Goal: Task Accomplishment & Management: Complete application form

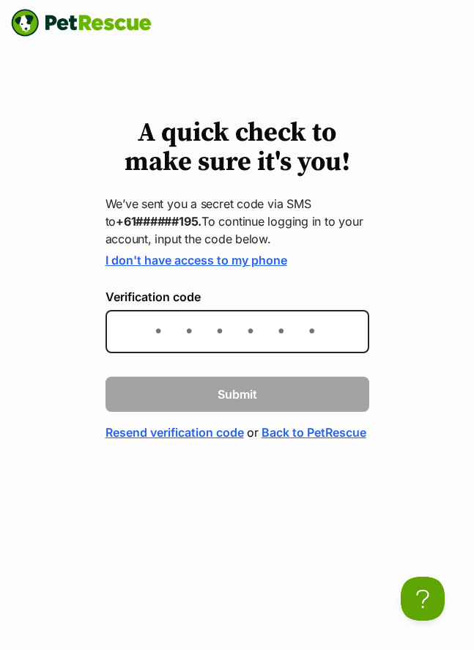
click at [235, 330] on input "Verification code" at bounding box center [238, 331] width 264 height 43
click at [261, 258] on link "I don't have access to my phone" at bounding box center [197, 260] width 182 height 15
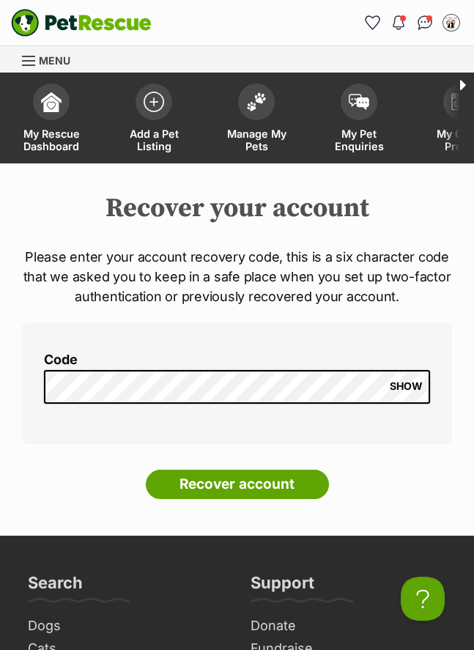
click at [418, 388] on span "SHOW" at bounding box center [406, 386] width 33 height 12
click at [284, 484] on input "Recover account" at bounding box center [237, 484] width 183 height 29
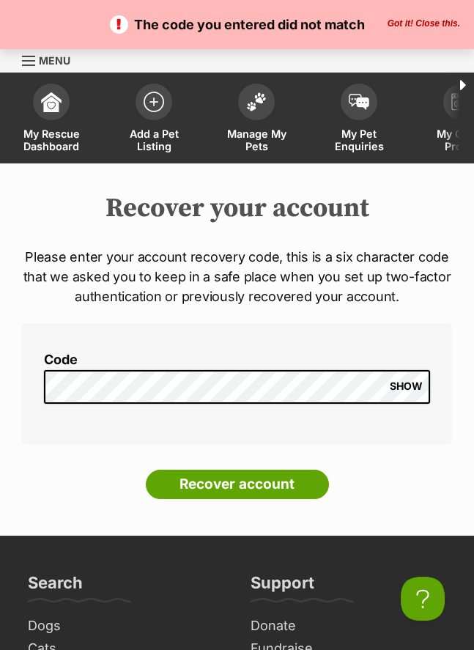
click at [237, 485] on input "Recover account" at bounding box center [237, 484] width 183 height 29
click at [285, 489] on input "Recover account" at bounding box center [237, 484] width 183 height 29
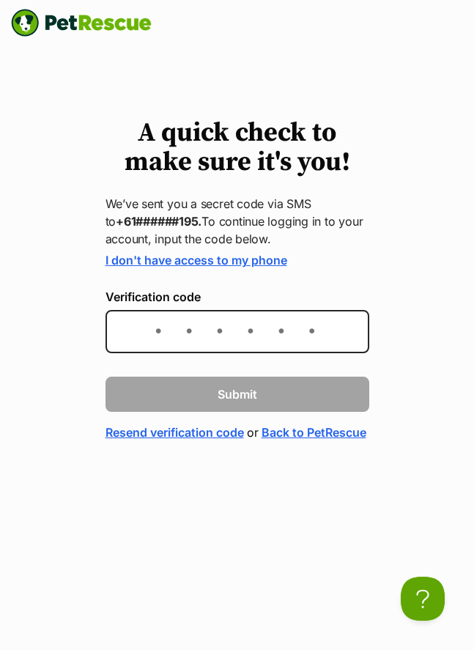
click at [177, 336] on input "Verification code" at bounding box center [238, 331] width 264 height 43
type input "337016"
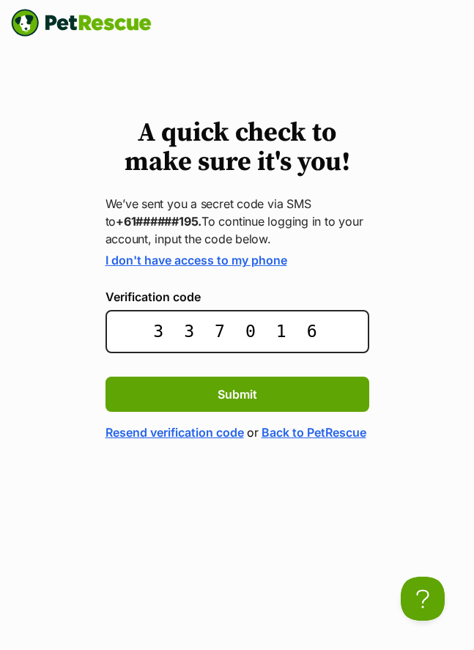
click at [262, 396] on button "Submit" at bounding box center [238, 394] width 264 height 35
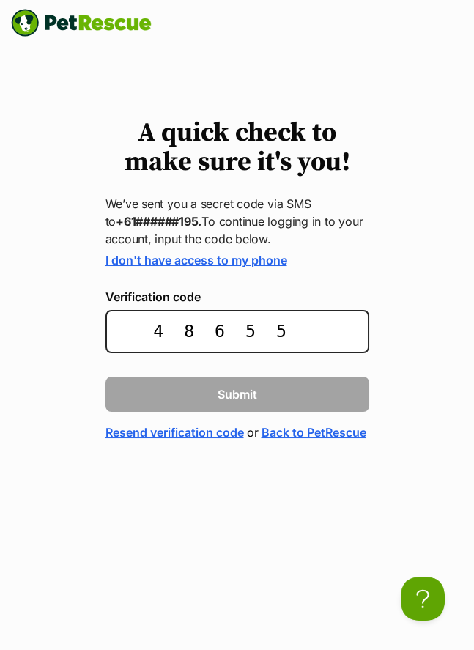
type input "486553"
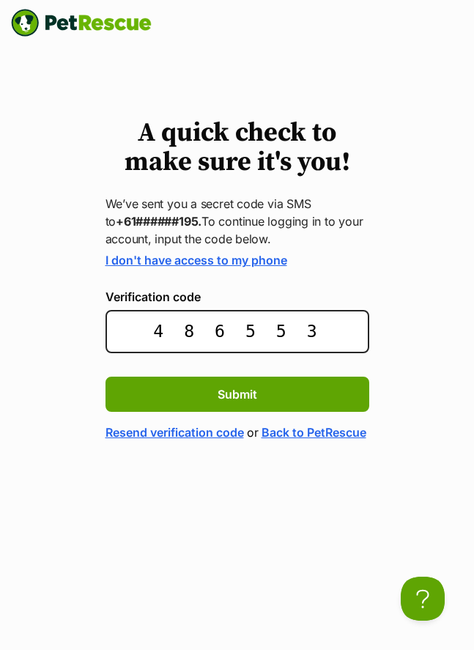
click at [266, 398] on button "Submit" at bounding box center [238, 394] width 264 height 35
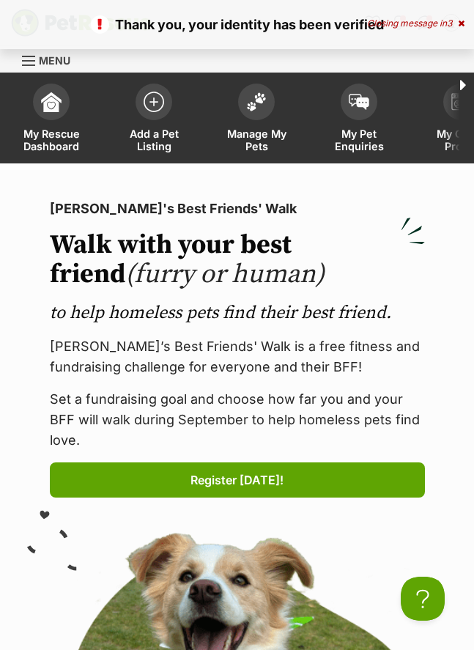
click at [158, 133] on span "Add a Pet Listing" at bounding box center [154, 139] width 66 height 25
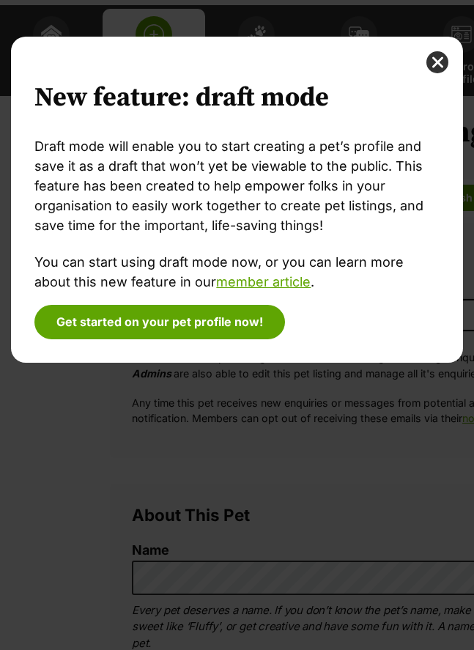
click at [429, 62] on button "close" at bounding box center [437, 62] width 22 height 22
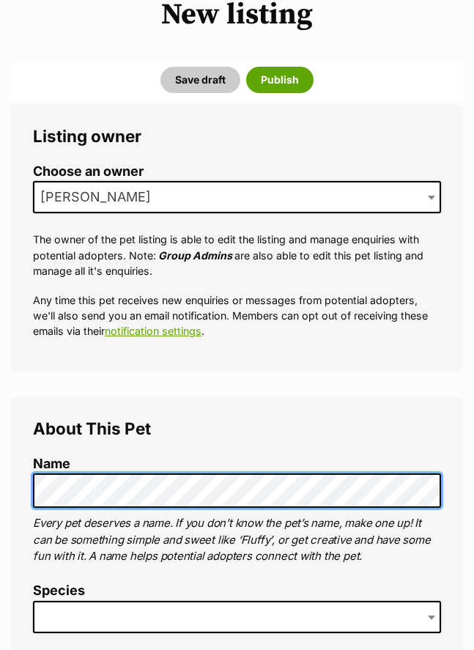
scroll to position [220, 0]
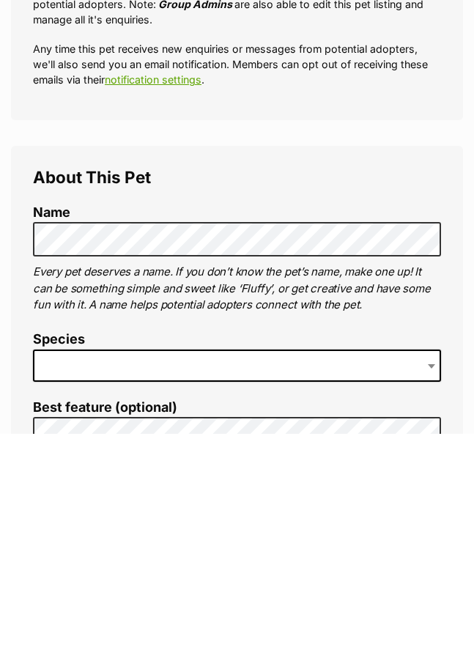
click at [215, 566] on span at bounding box center [237, 582] width 408 height 32
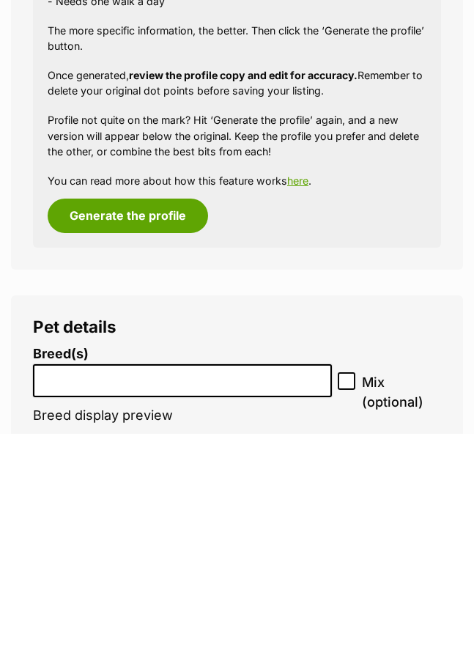
scroll to position [1408, 0]
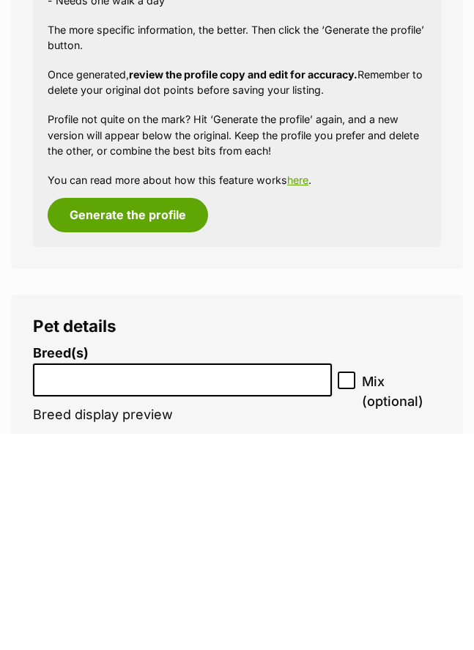
click at [185, 585] on input "search" at bounding box center [182, 592] width 289 height 15
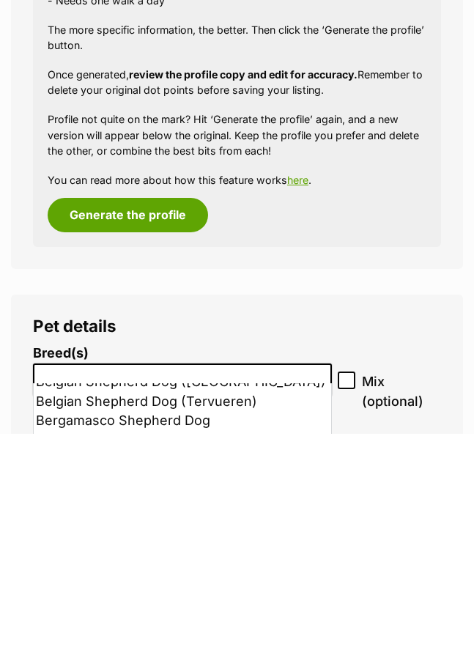
scroll to position [698, 0]
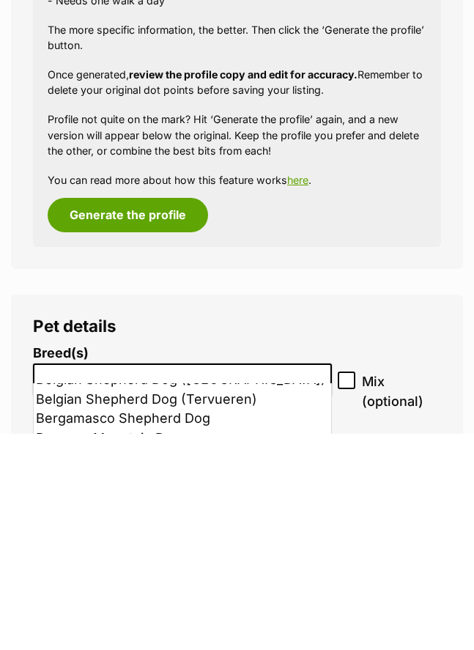
select select "33"
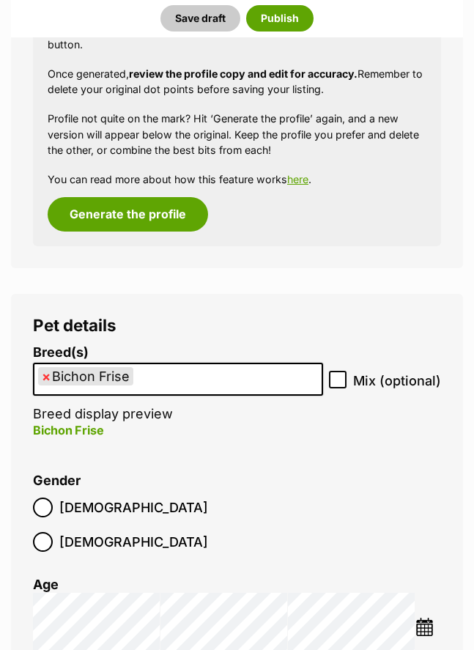
click at [120, 532] on label "Female" at bounding box center [120, 542] width 175 height 20
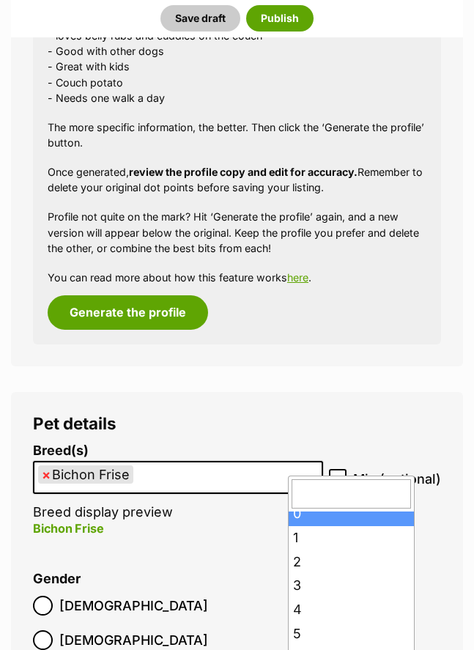
scroll to position [18, 0]
click at [430, 578] on li "Gender Male Female" at bounding box center [237, 615] width 408 height 86
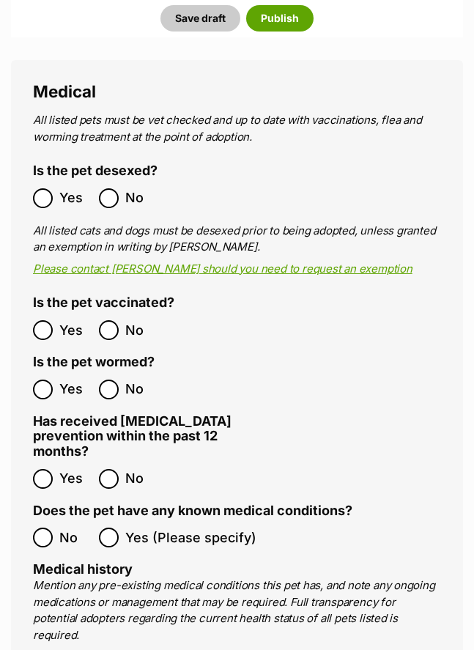
scroll to position [2652, 0]
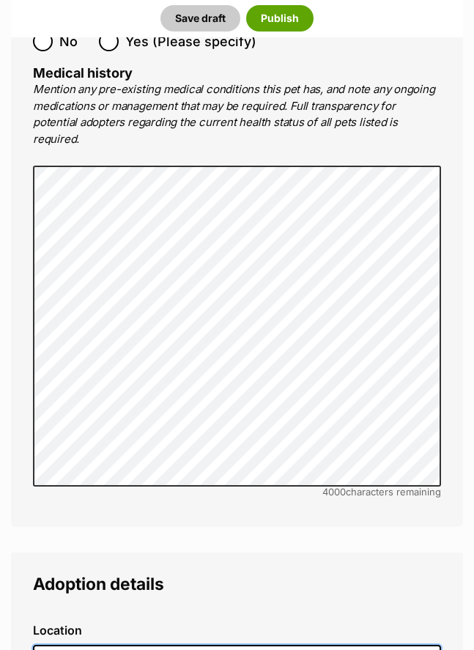
click at [249, 645] on input at bounding box center [237, 661] width 408 height 32
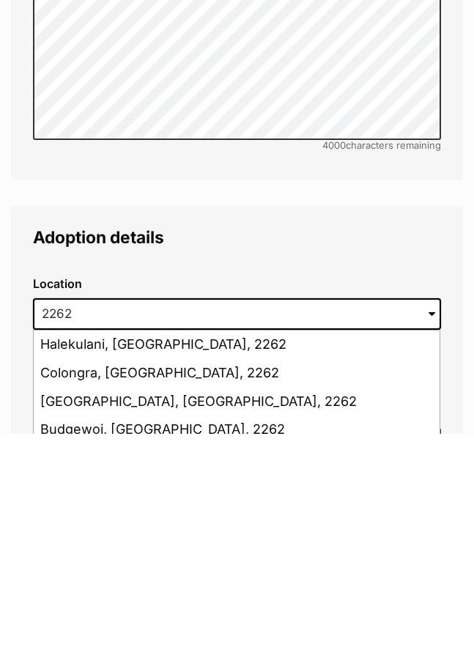
type input "San Remo, New South Wales, 2262"
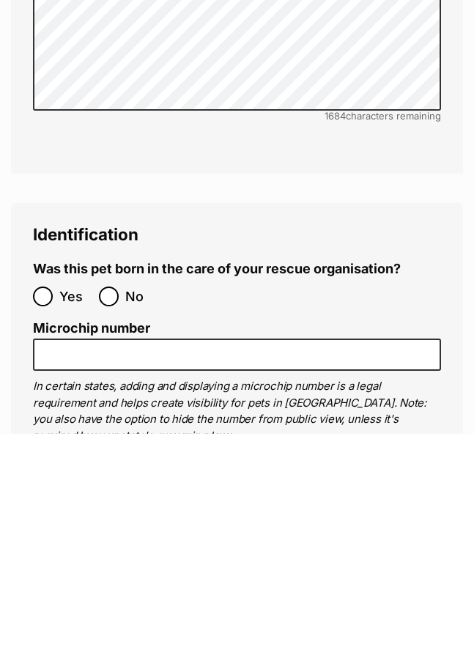
scroll to position [5302, 0]
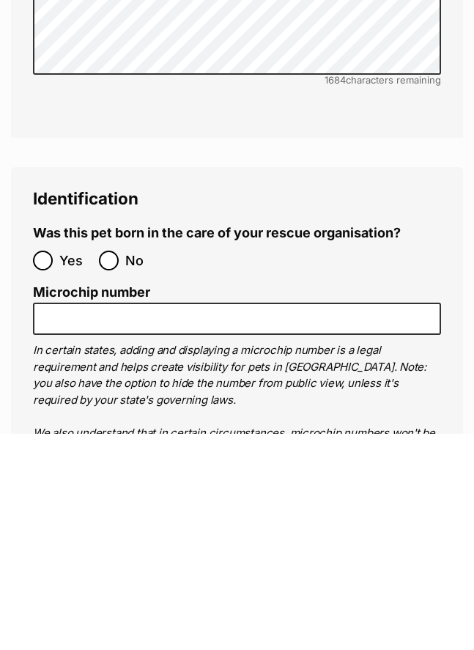
click at [104, 467] on input "No" at bounding box center [109, 477] width 20 height 20
radio input "true"
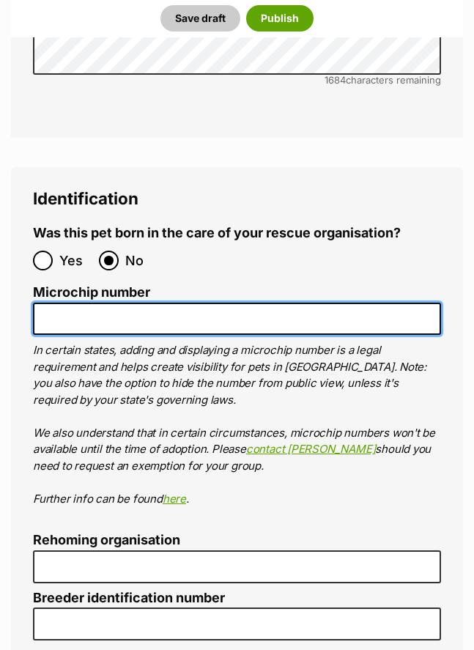
click at [200, 303] on input "Microchip number" at bounding box center [237, 319] width 408 height 33
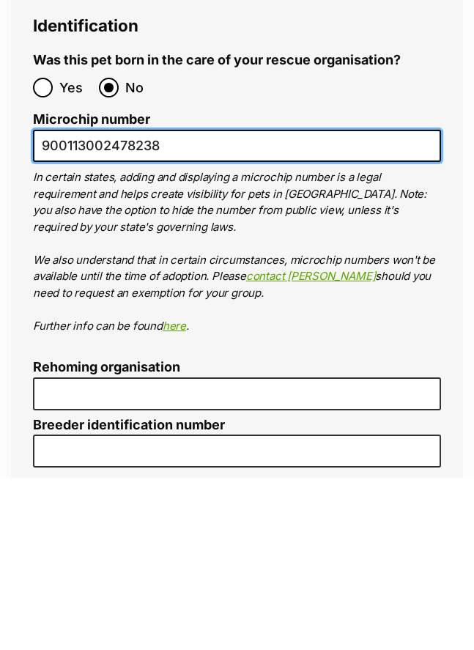
type input "900113002478238"
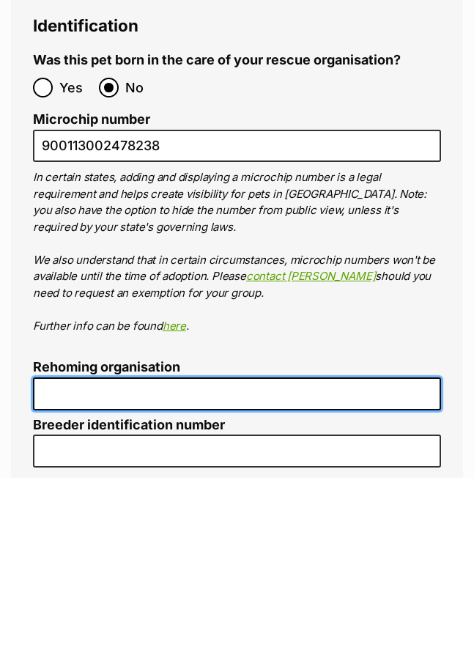
click at [232, 550] on input "Rehoming organisation" at bounding box center [237, 566] width 408 height 33
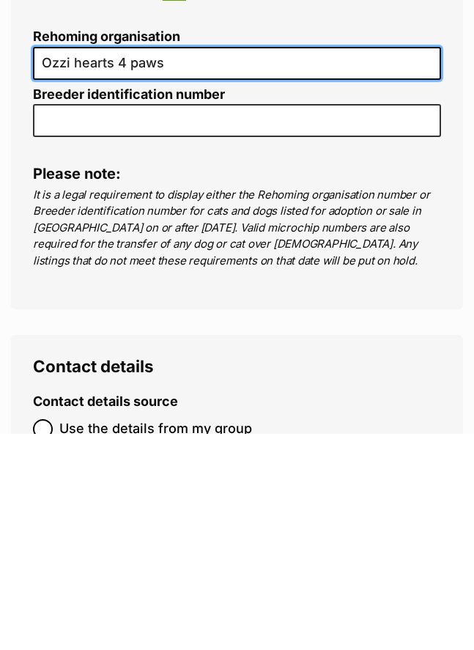
scroll to position [5806, 0]
type input "Ozzi hearts 4 paws"
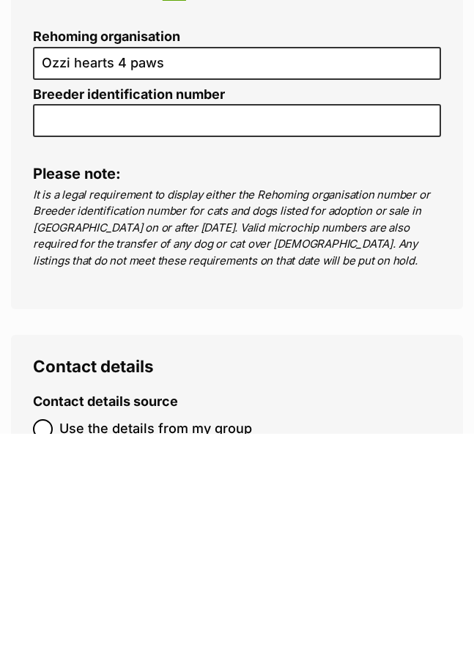
radio input "true"
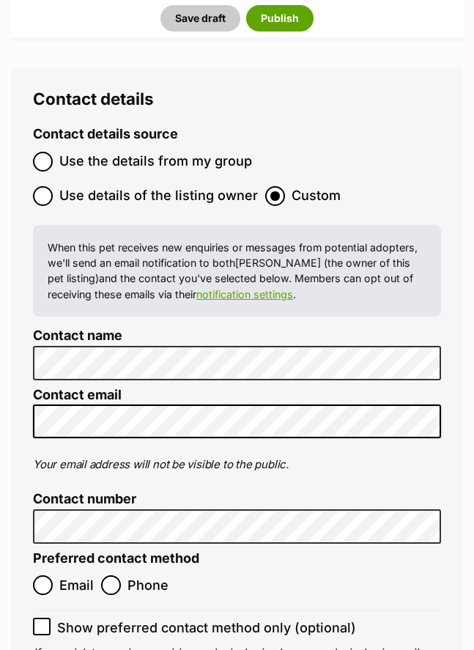
scroll to position [6291, 0]
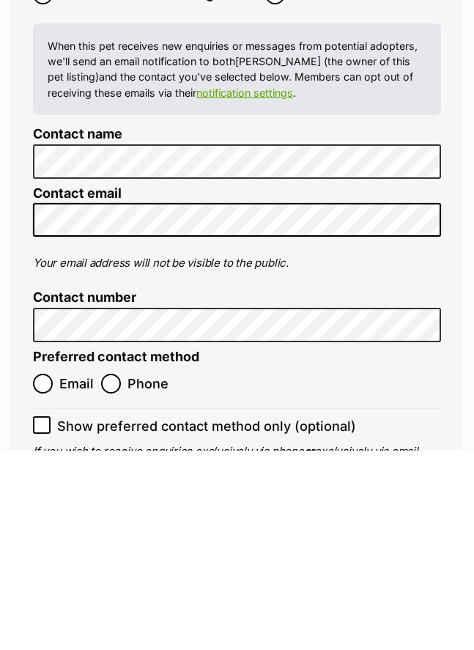
click at [119, 574] on input "Phone" at bounding box center [111, 584] width 20 height 20
radio input "true"
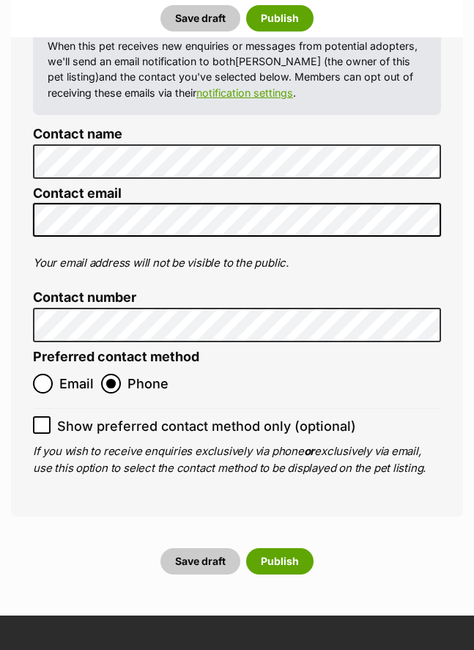
click at [284, 548] on button "Publish" at bounding box center [279, 561] width 67 height 26
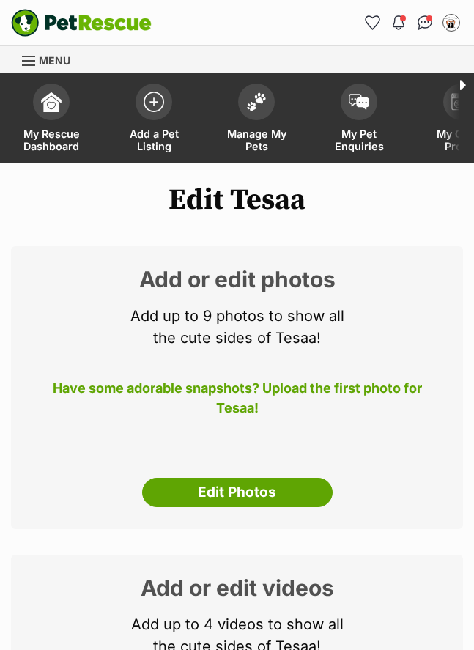
click at [262, 487] on link "Edit Photos" at bounding box center [237, 492] width 191 height 29
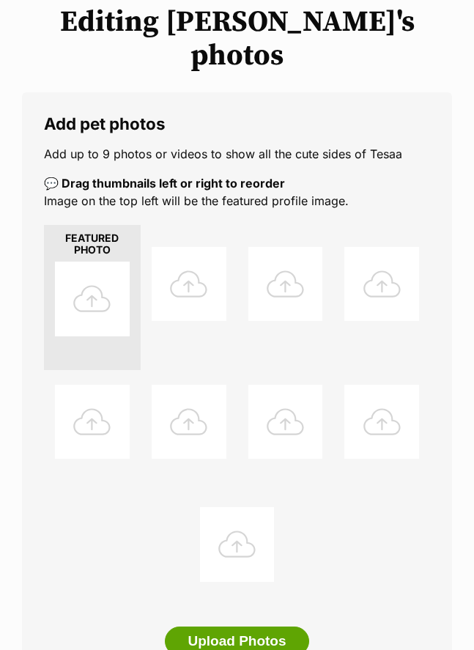
scroll to position [188, 0]
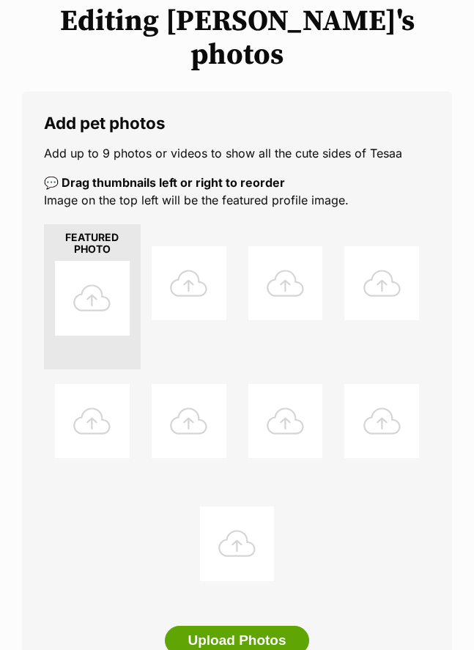
click at [249, 626] on button "Upload Photos" at bounding box center [237, 640] width 144 height 29
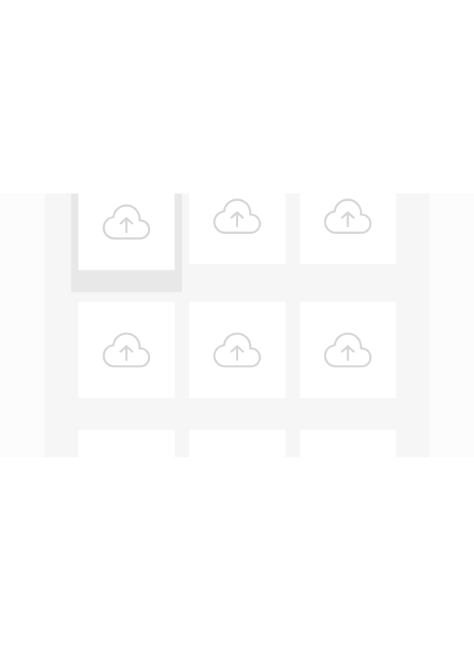
scroll to position [314, 0]
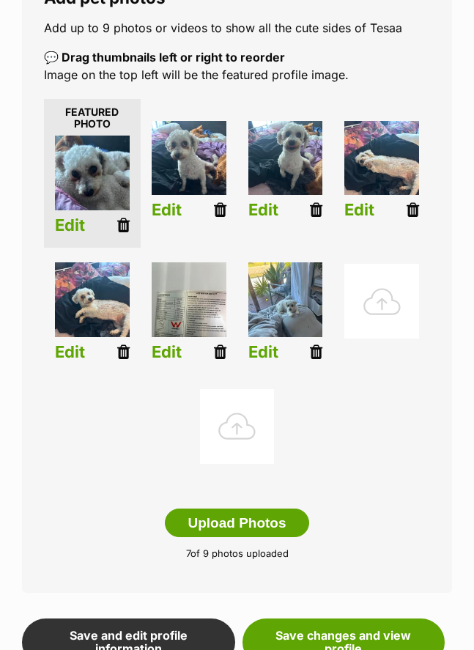
click at [218, 344] on icon at bounding box center [220, 352] width 12 height 16
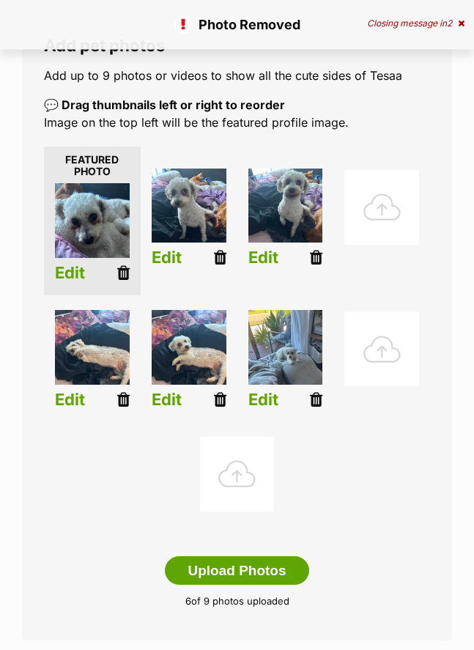
scroll to position [266, 0]
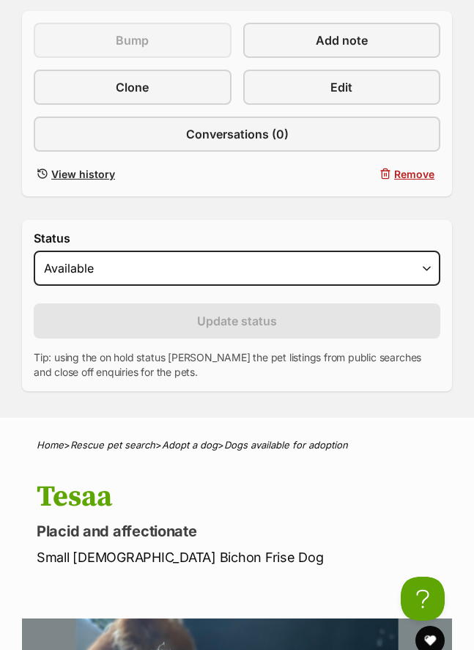
click at [361, 93] on link "Edit" at bounding box center [342, 87] width 198 height 35
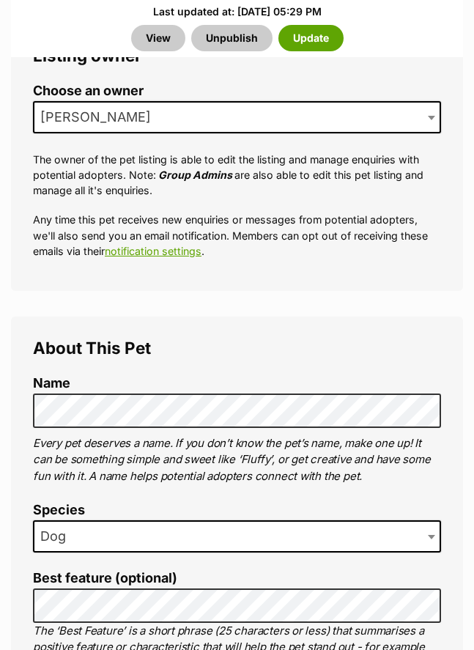
scroll to position [988, 0]
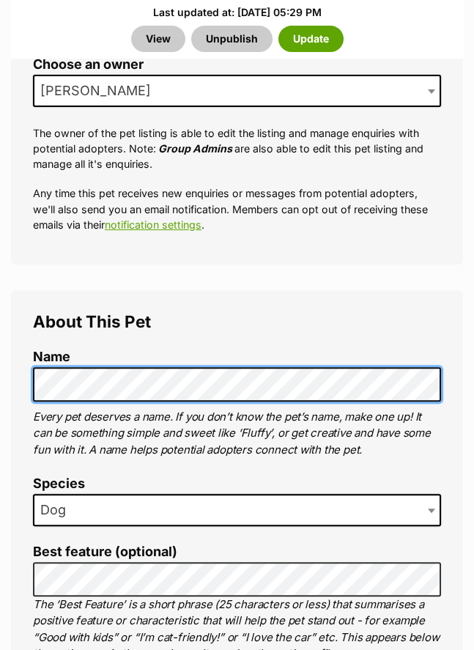
click at [231, 38] on button "Unpublish" at bounding box center [231, 39] width 81 height 26
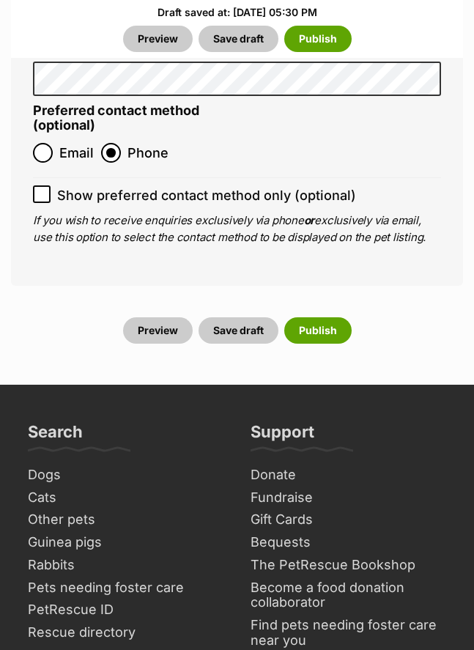
scroll to position [7442, 0]
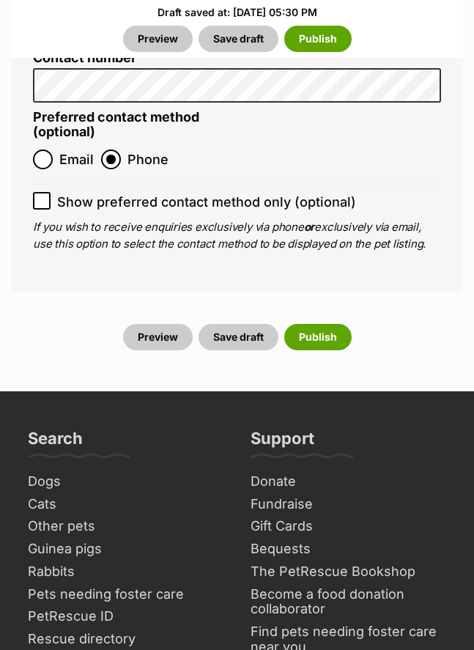
click at [408, 538] on link "Bequests" at bounding box center [349, 549] width 208 height 23
click at [321, 324] on button "Publish" at bounding box center [317, 337] width 67 height 26
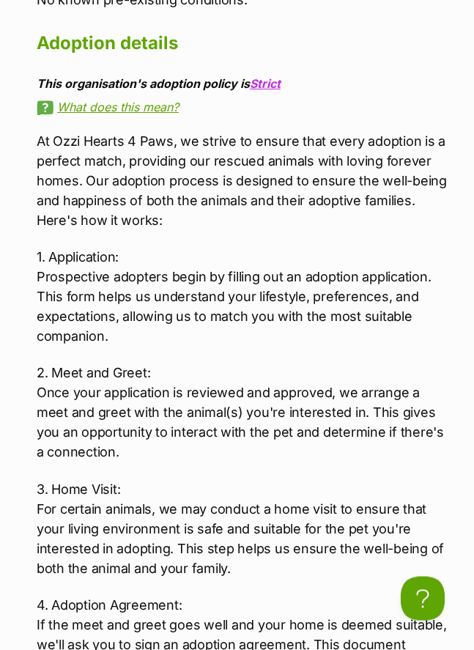
scroll to position [3061, 0]
